Goal: Information Seeking & Learning: Check status

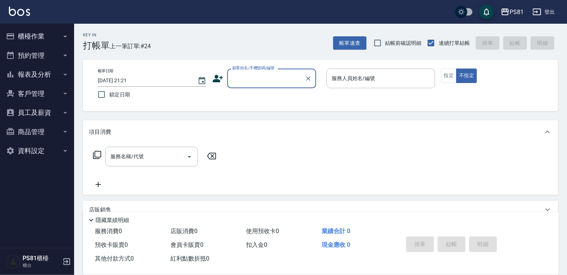
click at [33, 73] on button "報表及分析" at bounding box center [37, 74] width 68 height 19
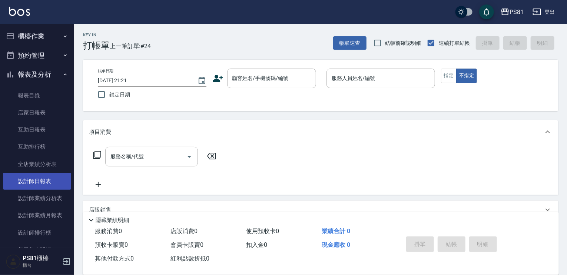
click at [56, 181] on link "設計師日報表" at bounding box center [37, 181] width 68 height 17
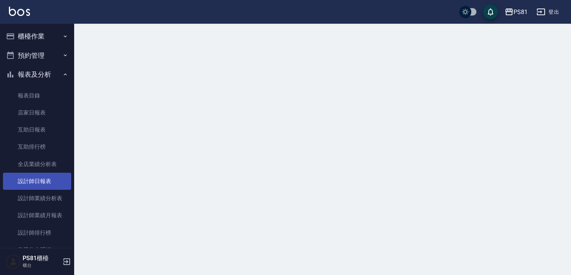
click at [56, 181] on link "設計師日報表" at bounding box center [37, 181] width 68 height 17
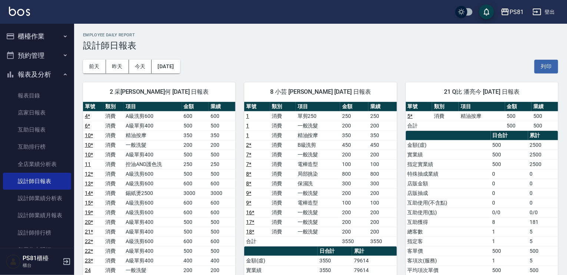
click at [226, 57] on div "[DATE] [DATE] [DATE] [DATE] 列印" at bounding box center [320, 67] width 475 height 32
click at [396, 51] on div "[DATE] [DATE] [DATE] [DATE] 列印" at bounding box center [320, 67] width 475 height 32
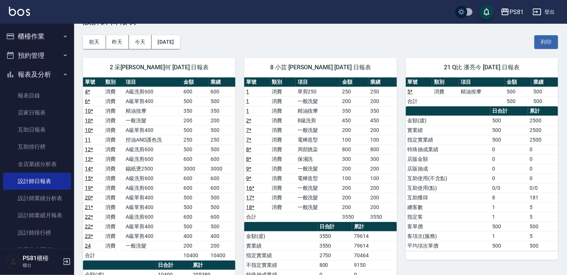
scroll to position [74, 0]
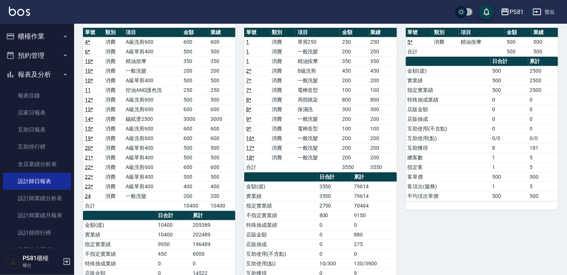
click at [427, 236] on div "21 Q比 潘亮今 [DATE] 日報表 單號 類別 項目 金額 業績 5 * 消費 精油按摩 500 500 合計 500 500 日合計 累計 金額(虛)…" at bounding box center [477, 186] width 161 height 375
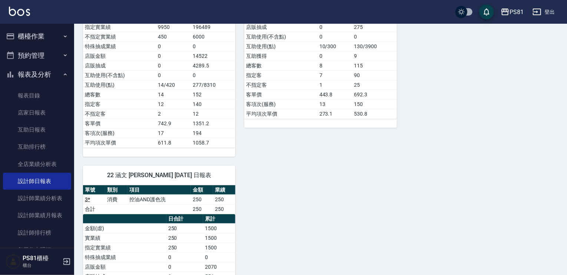
scroll to position [334, 0]
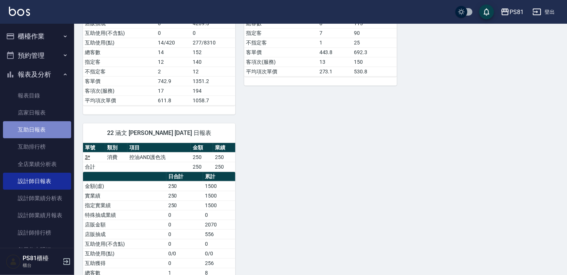
click at [44, 136] on link "互助日報表" at bounding box center [37, 129] width 68 height 17
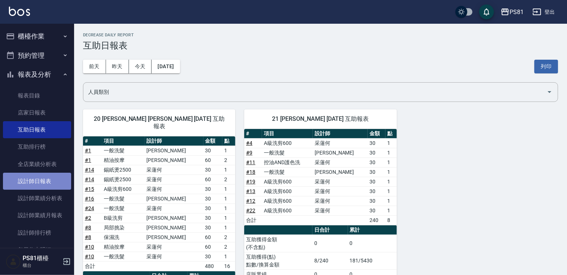
click at [50, 182] on link "設計師日報表" at bounding box center [37, 181] width 68 height 17
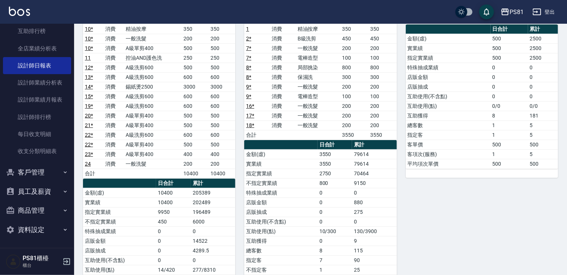
scroll to position [148, 0]
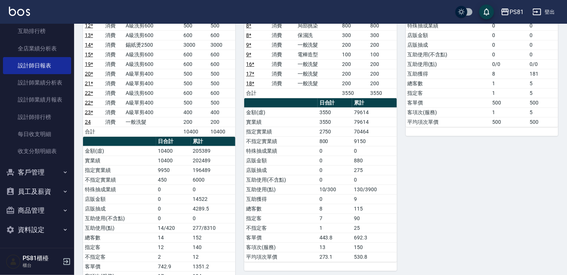
click at [259, 169] on td "店販抽成" at bounding box center [280, 170] width 73 height 10
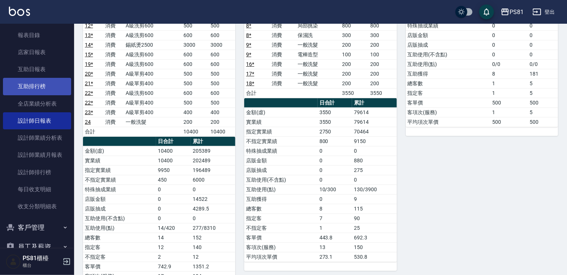
scroll to position [0, 0]
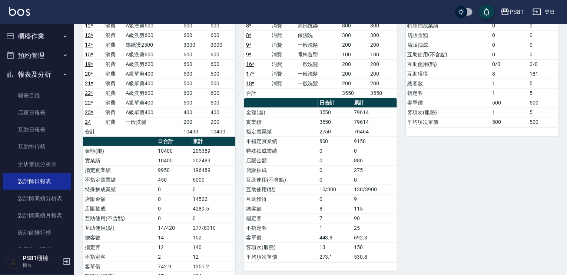
click at [25, 77] on button "報表及分析" at bounding box center [37, 74] width 68 height 19
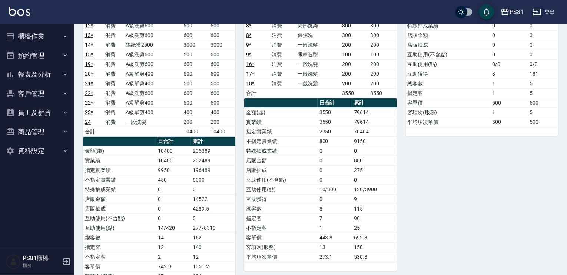
click at [37, 39] on button "櫃檯作業" at bounding box center [37, 36] width 68 height 19
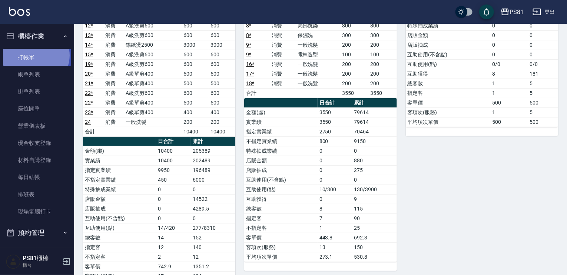
click at [35, 55] on link "打帳單" at bounding box center [37, 57] width 68 height 17
